Goal: Find specific page/section: Find specific page/section

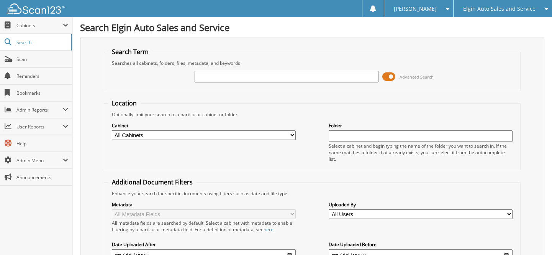
click at [329, 77] on input "text" at bounding box center [287, 77] width 184 height 12
drag, startPoint x: 327, startPoint y: 77, endPoint x: 323, endPoint y: 77, distance: 4.6
type input "[US_VEHICLE_IDENTIFICATION_NUMBER]"
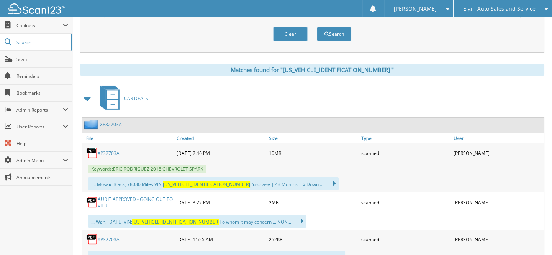
scroll to position [314, 0]
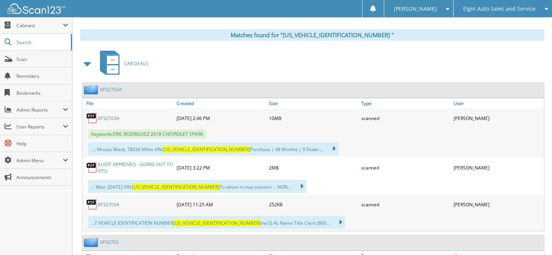
click at [111, 161] on link "A U D I T A P P R O V E D - G O I N G O U T T O V I T U" at bounding box center [135, 167] width 75 height 13
click at [514, 15] on div "Elgin Auto Sales and Service" at bounding box center [503, 8] width 91 height 17
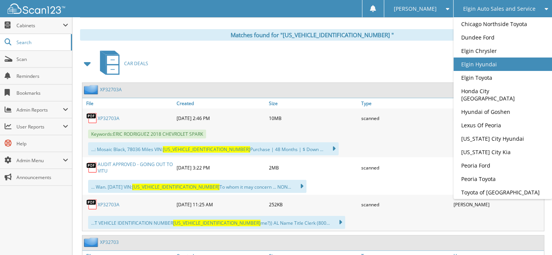
click at [472, 59] on link "Elgin Hyundai" at bounding box center [503, 64] width 99 height 13
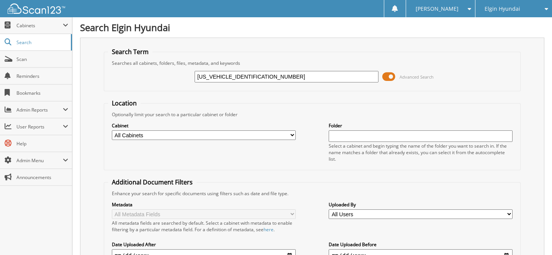
type input "[US_VEHICLE_IDENTIFICATION_NUMBER]"
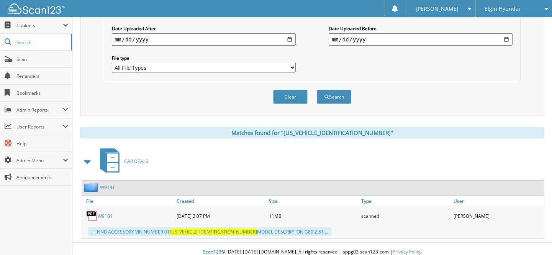
scroll to position [217, 0]
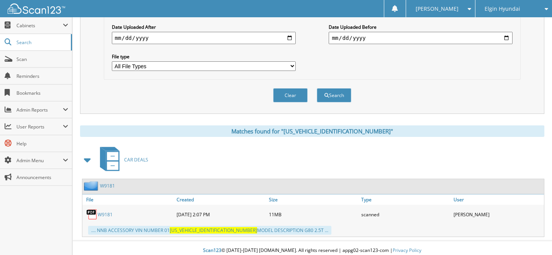
click at [103, 211] on link "W9181" at bounding box center [105, 214] width 15 height 7
click at [18, 58] on span "Scan" at bounding box center [42, 59] width 52 height 7
